Goal: Communication & Community: Answer question/provide support

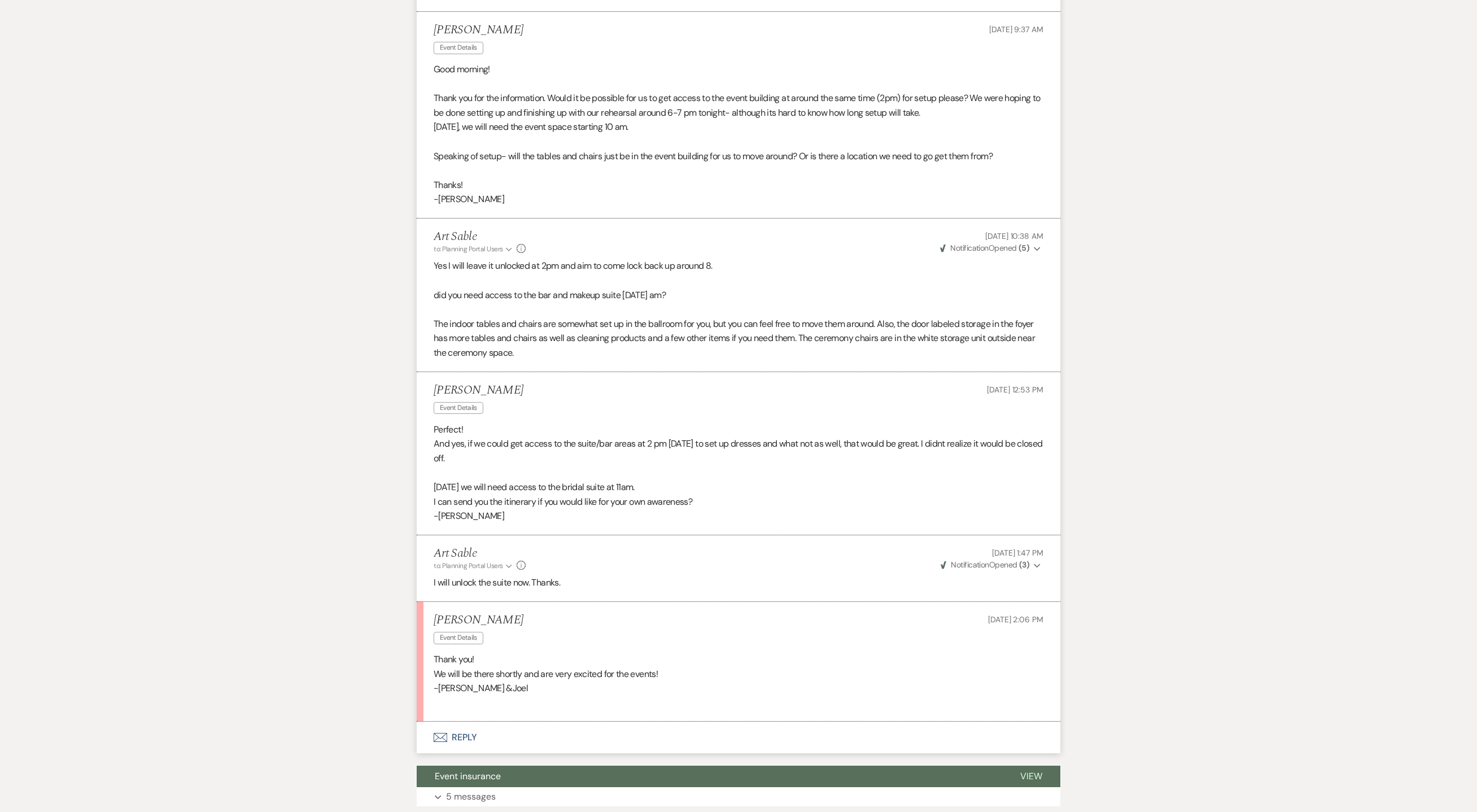
scroll to position [565, 0]
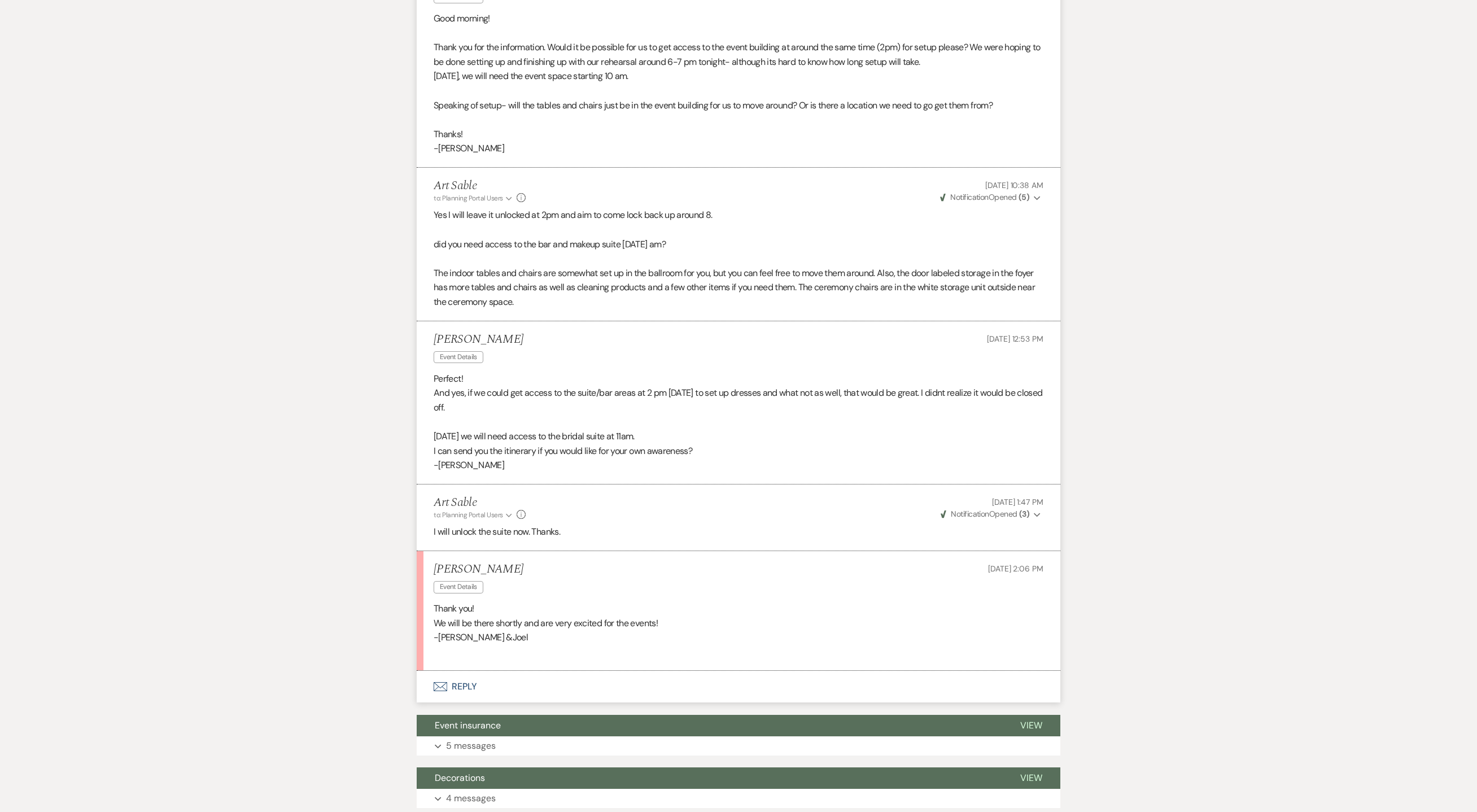
click at [463, 671] on button "Envelope Reply" at bounding box center [738, 686] width 644 height 31
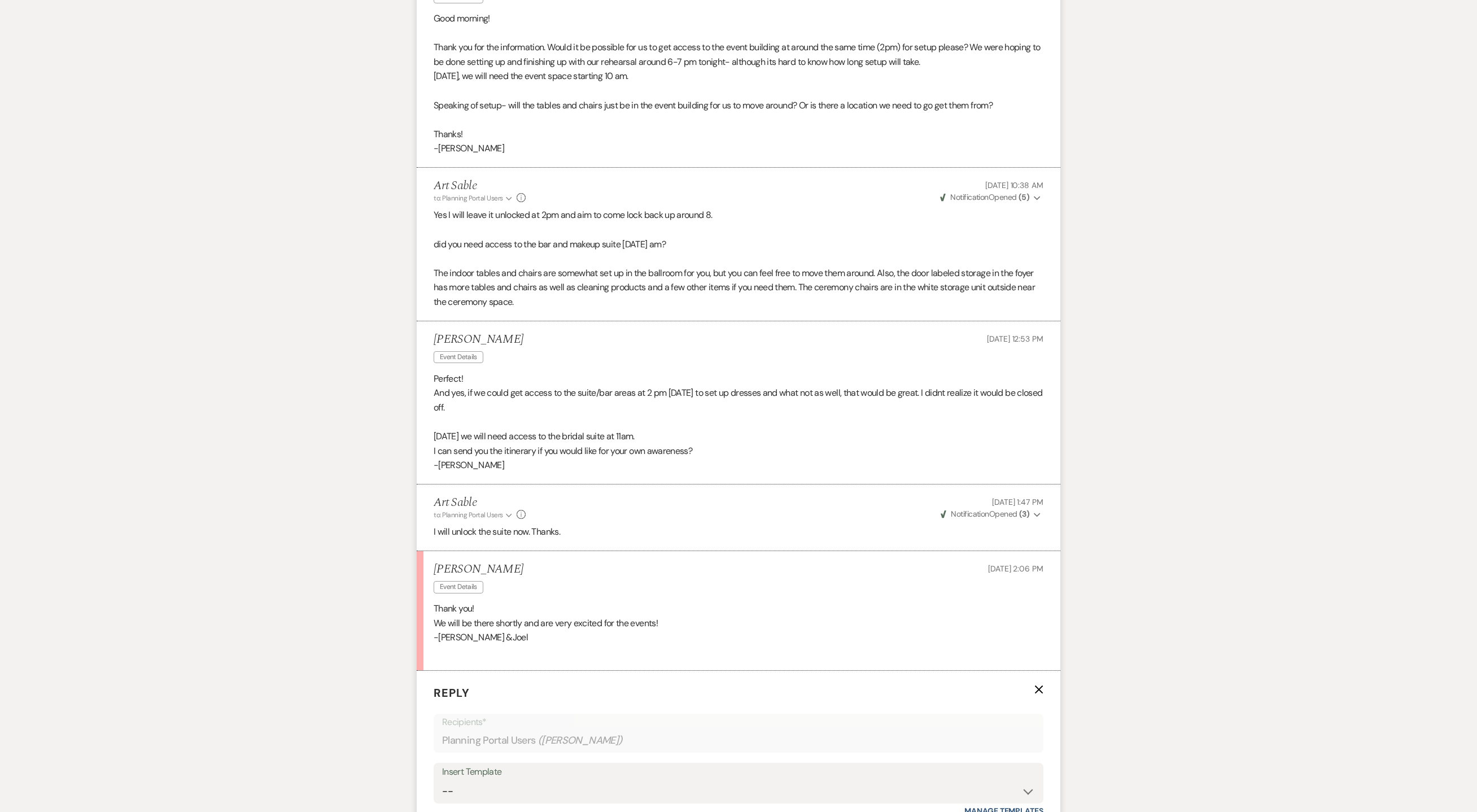
scroll to position [935, 0]
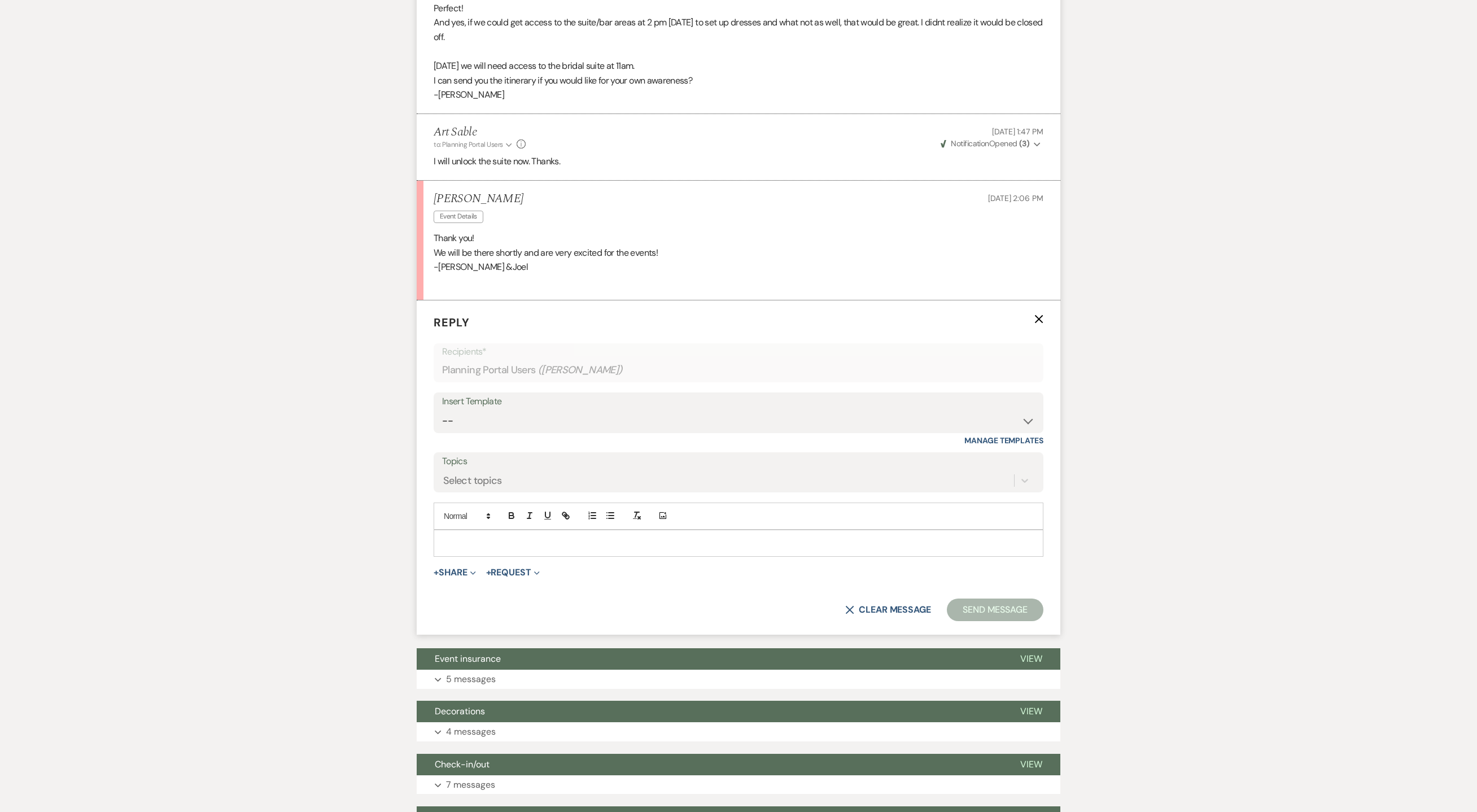
click at [597, 537] on p at bounding box center [738, 543] width 592 height 12
click at [1037, 315] on use "button" at bounding box center [1039, 319] width 9 height 9
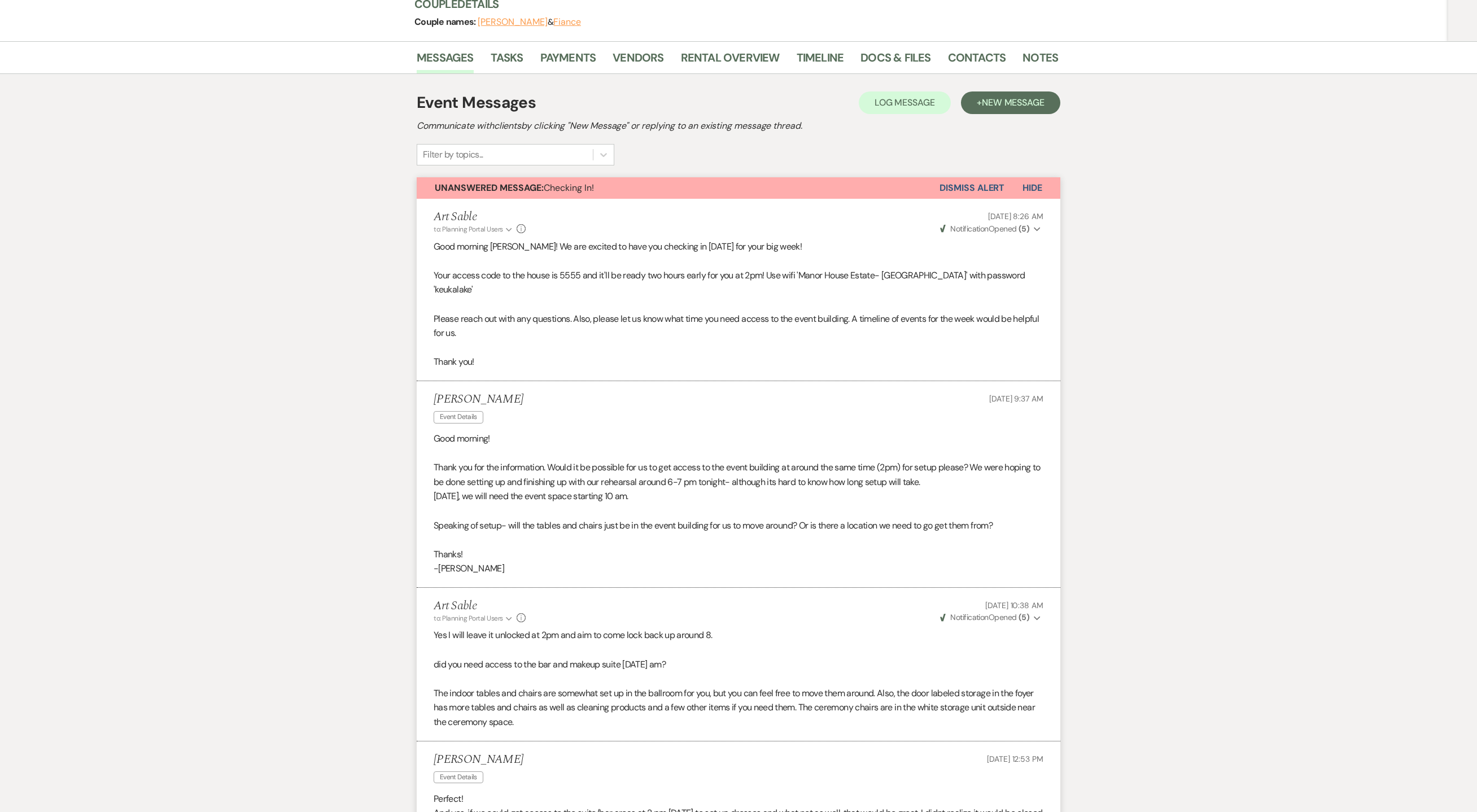
scroll to position [132, 0]
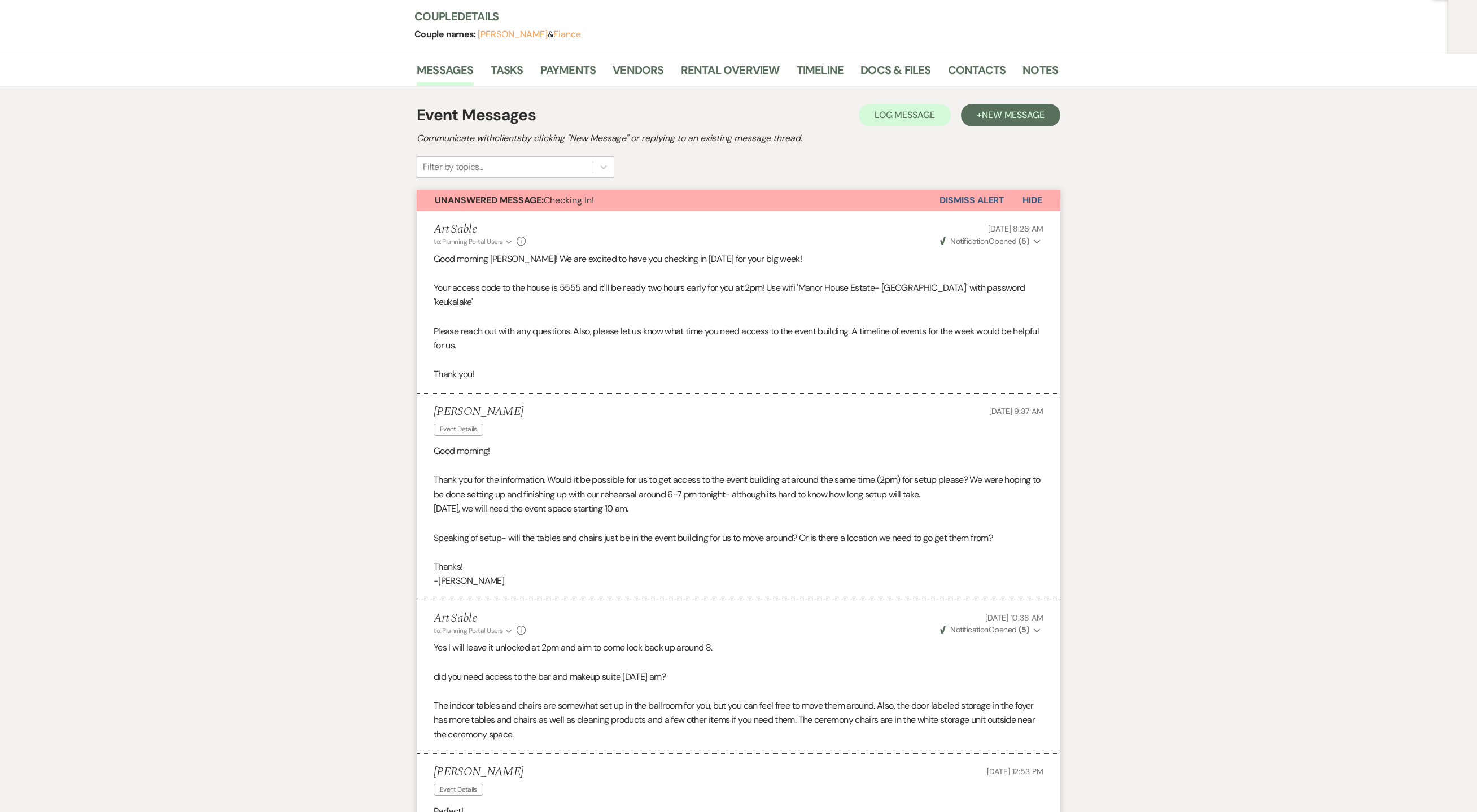
click at [975, 203] on button "Dismiss Alert" at bounding box center [972, 200] width 65 height 22
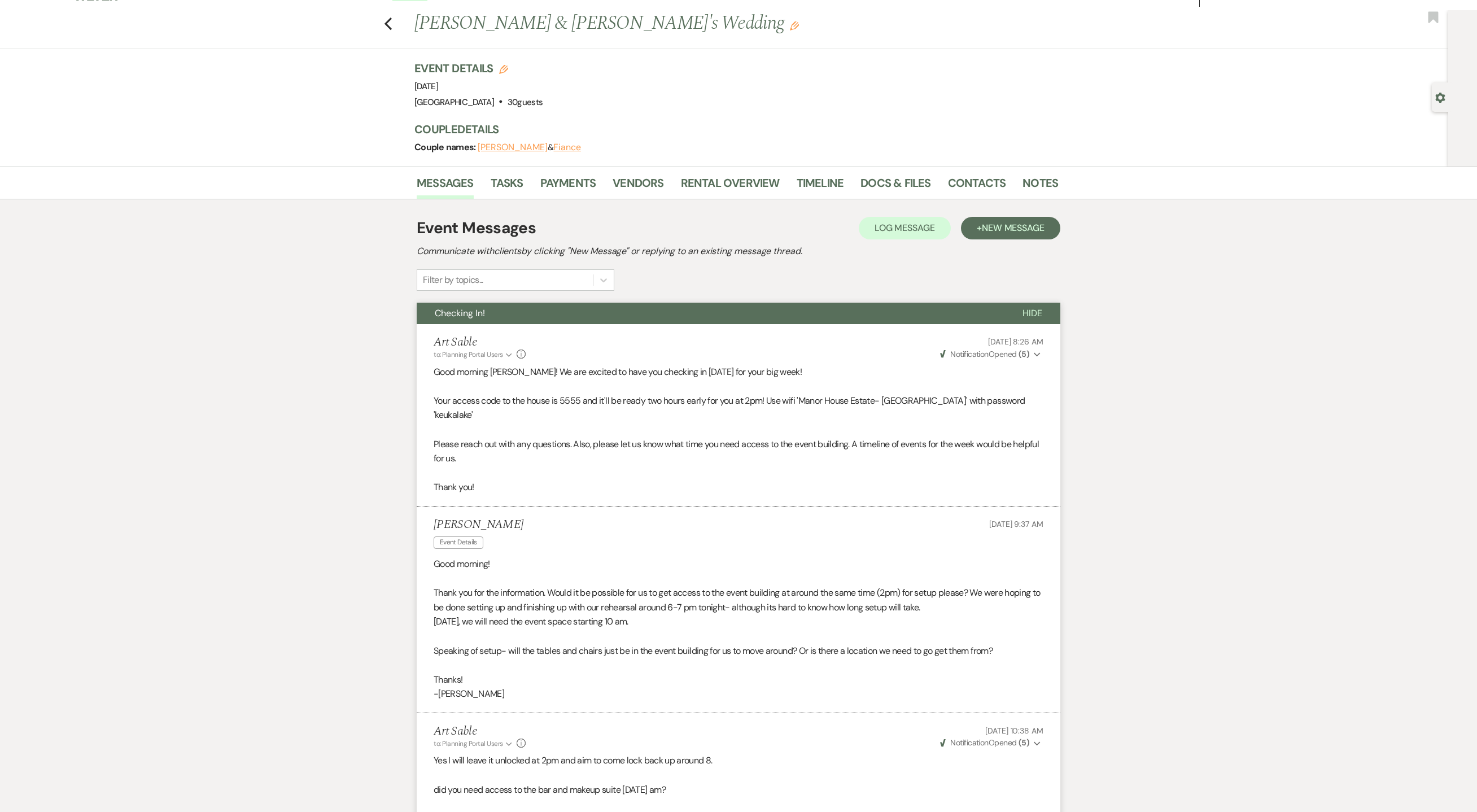
scroll to position [0, 0]
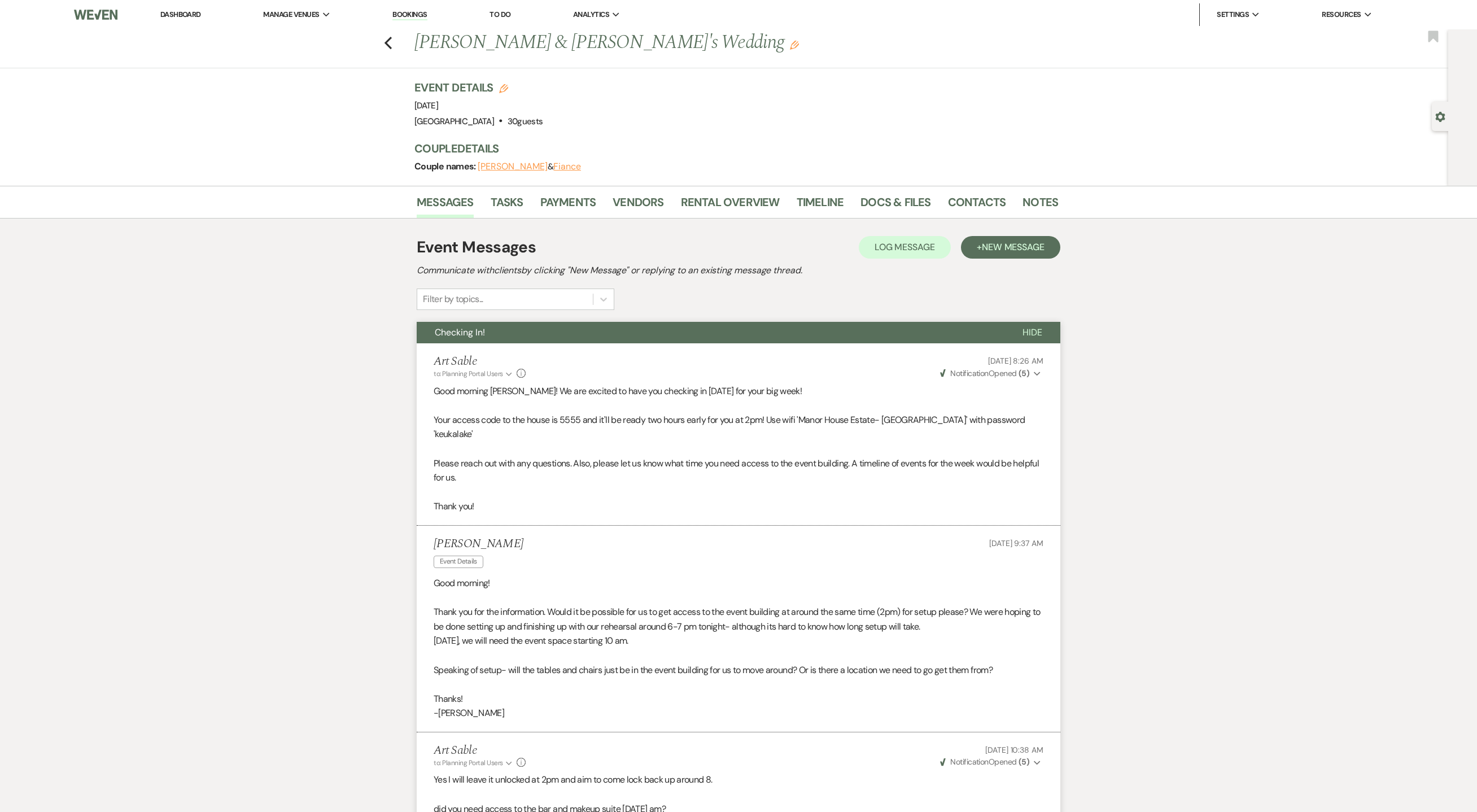
click at [180, 14] on link "Dashboard" at bounding box center [180, 14] width 40 height 10
